Goal: Task Accomplishment & Management: Manage account settings

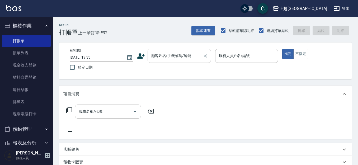
click at [166, 60] on input "顧客姓名/手機號碼/編號" at bounding box center [175, 55] width 51 height 9
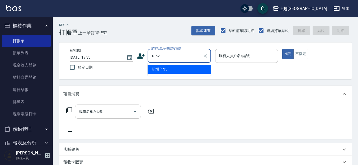
type input "1352"
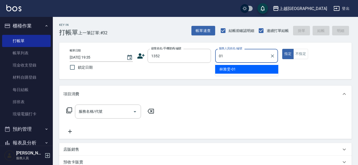
type input "[PERSON_NAME]-01"
type button "true"
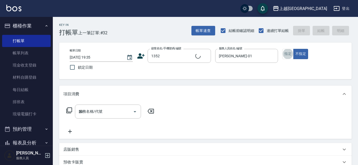
type input "202"
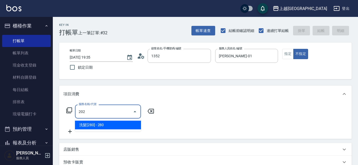
type input "林雅雯/0421/1352"
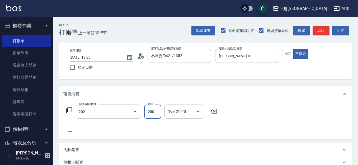
type input "洗髮[280](202)"
type input "280"
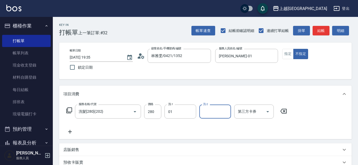
type input "[PERSON_NAME]-01"
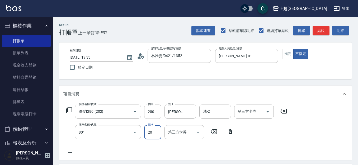
type input "潤絲(801)"
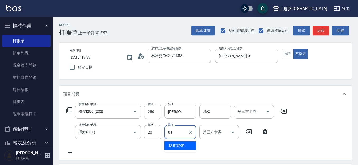
type input "[PERSON_NAME]-01"
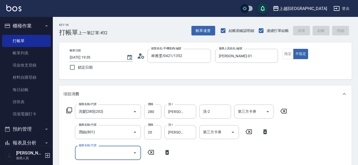
type input "[DATE] 20:14"
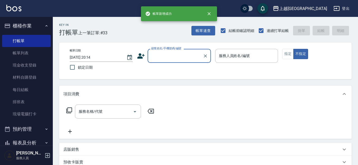
click at [28, 26] on button "櫃檯作業" at bounding box center [26, 26] width 49 height 14
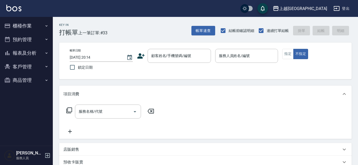
click at [28, 52] on button "報表及分析" at bounding box center [26, 53] width 49 height 14
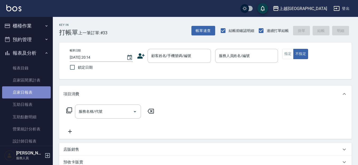
click at [34, 95] on link "店家日報表" at bounding box center [26, 92] width 49 height 12
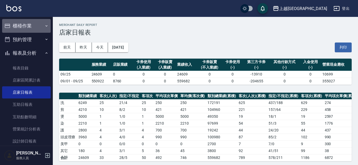
click at [37, 26] on button "櫃檯作業" at bounding box center [26, 26] width 49 height 14
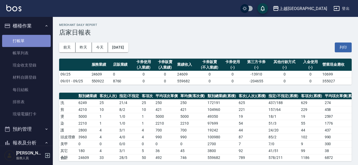
click at [29, 40] on link "打帳單" at bounding box center [26, 41] width 49 height 12
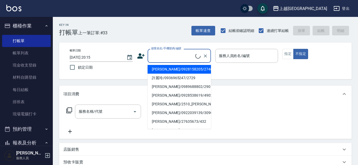
drag, startPoint x: 159, startPoint y: 57, endPoint x: 117, endPoint y: 45, distance: 42.8
click at [152, 55] on input "顧客姓名/手機號碼/編號" at bounding box center [172, 55] width 45 height 9
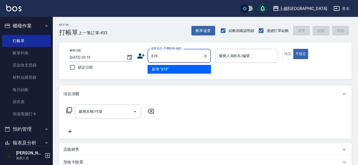
type input "878"
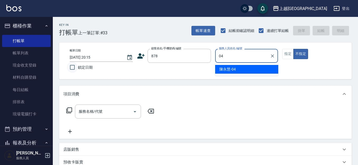
type input "[PERSON_NAME]-04"
type button "false"
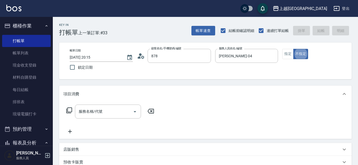
type input "[PERSON_NAME]/0987102877/878"
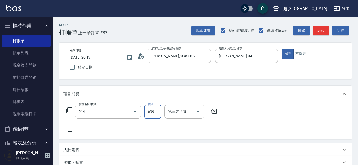
type input "滾珠洗髪699(214)"
type input "700"
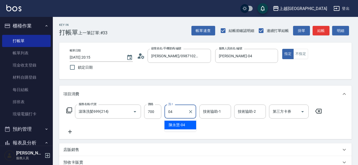
type input "[PERSON_NAME]-04"
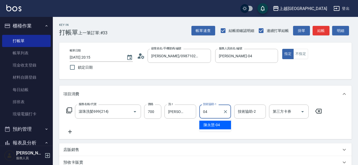
type input "[PERSON_NAME]-04"
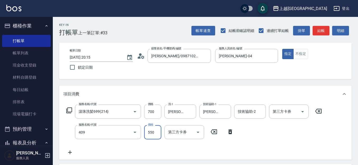
type input "剪髮(550)(409)"
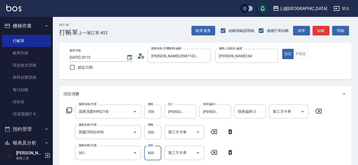
type input "自備染髮[600](501)"
type input "500"
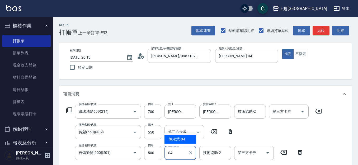
type input "[PERSON_NAME]-04"
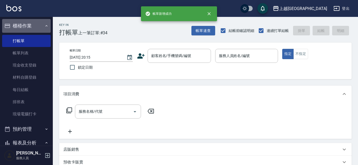
click at [32, 28] on button "櫃檯作業" at bounding box center [26, 26] width 49 height 14
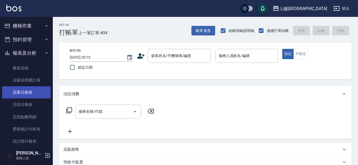
click at [29, 92] on link "店家日報表" at bounding box center [26, 92] width 49 height 12
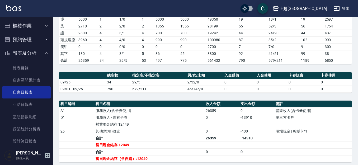
scroll to position [99, 0]
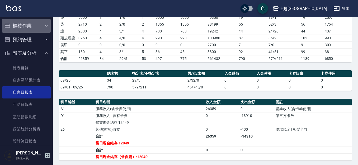
click at [30, 22] on button "櫃檯作業" at bounding box center [26, 26] width 49 height 14
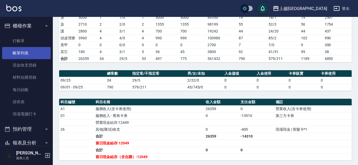
click at [30, 52] on link "帳單列表" at bounding box center [26, 53] width 49 height 12
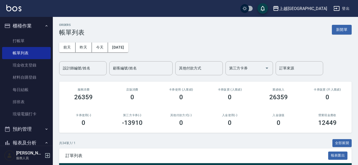
scroll to position [99, 0]
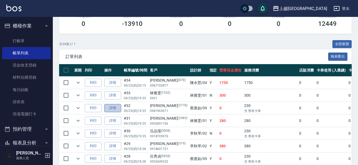
click at [112, 110] on link "詳情" at bounding box center [112, 108] width 17 height 8
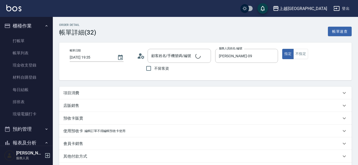
type input "[DATE] 19:35"
type input "[PERSON_NAME]-09"
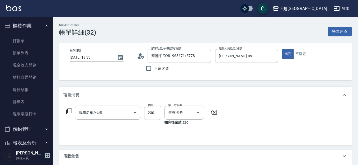
type input "秦湘平/0981963671/5778"
type input "洗髮(卡)230(224)"
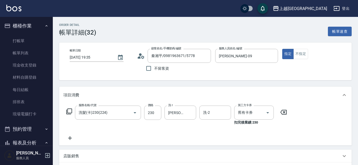
click at [71, 139] on icon at bounding box center [69, 138] width 13 height 6
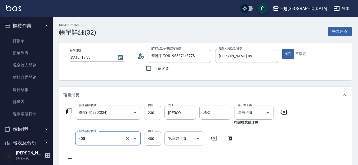
type input "剪髮(400)(405)"
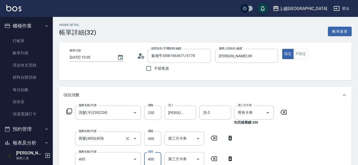
type input "剪髮(400)(405)"
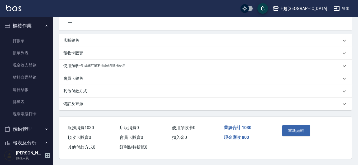
scroll to position [159, 0]
drag, startPoint x: 296, startPoint y: 127, endPoint x: 290, endPoint y: 123, distance: 7.7
click at [296, 127] on button "重新結帳" at bounding box center [296, 130] width 28 height 11
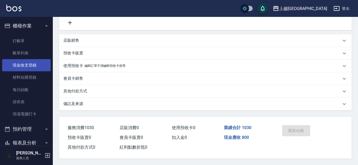
click at [30, 67] on link "現金收支登錄" at bounding box center [26, 65] width 49 height 12
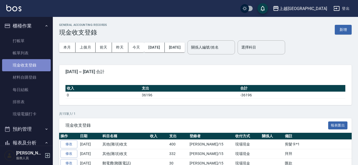
click at [30, 65] on link "現金收支登錄" at bounding box center [26, 65] width 49 height 12
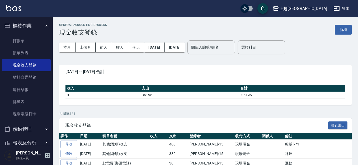
click at [74, 143] on link "修改" at bounding box center [69, 144] width 17 height 8
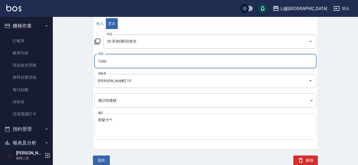
scroll to position [62, 0]
type input "1200"
click at [115, 118] on textarea "剪髮卡*1" at bounding box center [205, 127] width 215 height 18
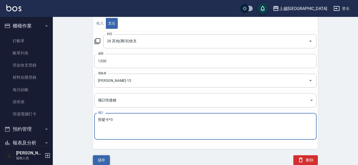
type textarea "剪髮卡*3"
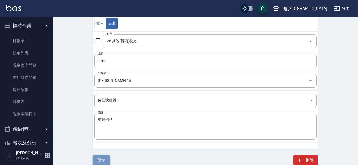
click at [102, 161] on button "儲存" at bounding box center [101, 160] width 17 height 10
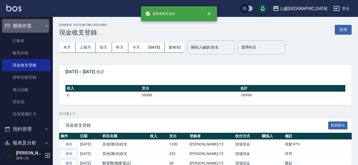
click at [21, 26] on button "櫃檯作業" at bounding box center [26, 26] width 49 height 14
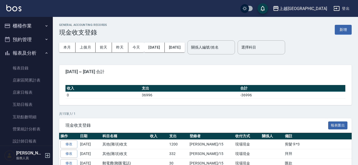
click at [18, 54] on button "報表及分析" at bounding box center [26, 53] width 49 height 14
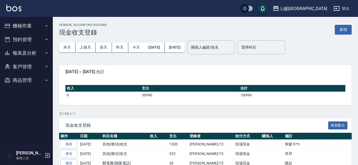
click at [20, 54] on button "報表及分析" at bounding box center [26, 53] width 49 height 14
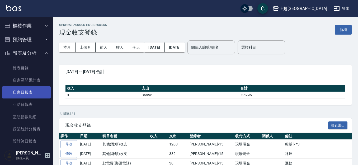
drag, startPoint x: 27, startPoint y: 92, endPoint x: 32, endPoint y: 87, distance: 7.5
click at [27, 91] on link "店家日報表" at bounding box center [26, 92] width 49 height 12
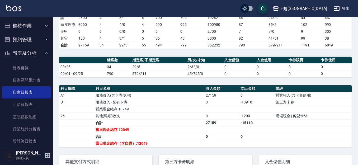
scroll to position [112, 0]
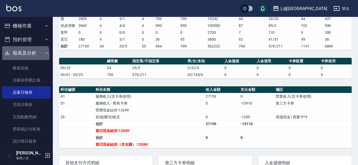
drag, startPoint x: 21, startPoint y: 55, endPoint x: 24, endPoint y: 41, distance: 14.0
click at [20, 53] on button "報表及分析" at bounding box center [26, 53] width 49 height 14
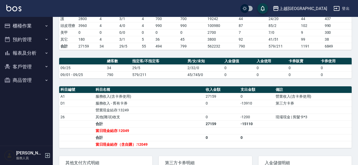
click at [27, 26] on button "櫃檯作業" at bounding box center [26, 26] width 49 height 14
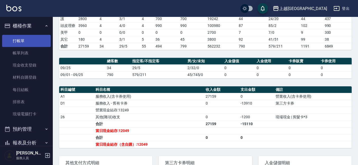
click at [22, 40] on link "打帳單" at bounding box center [26, 41] width 49 height 12
